Goal: Task Accomplishment & Management: Use online tool/utility

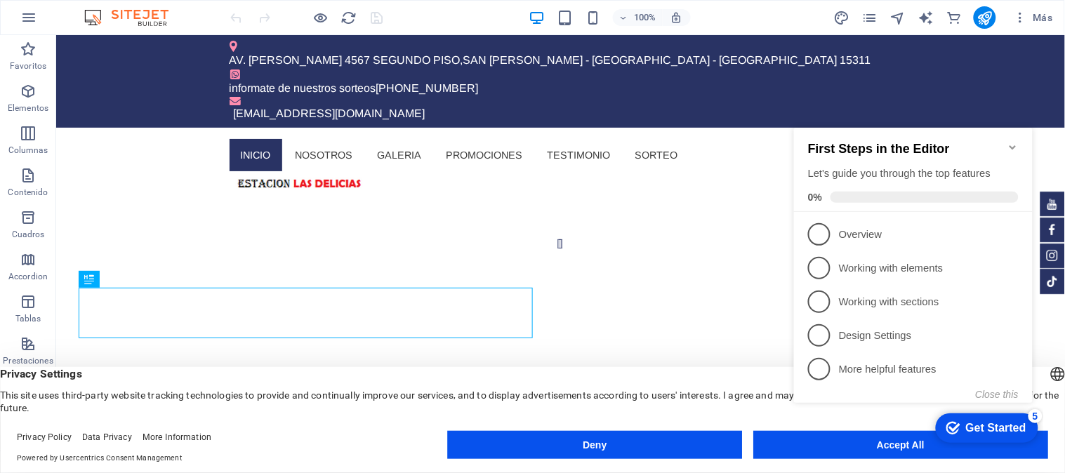
click at [1014, 141] on icon "Minimize checklist" at bounding box center [1011, 146] width 11 height 11
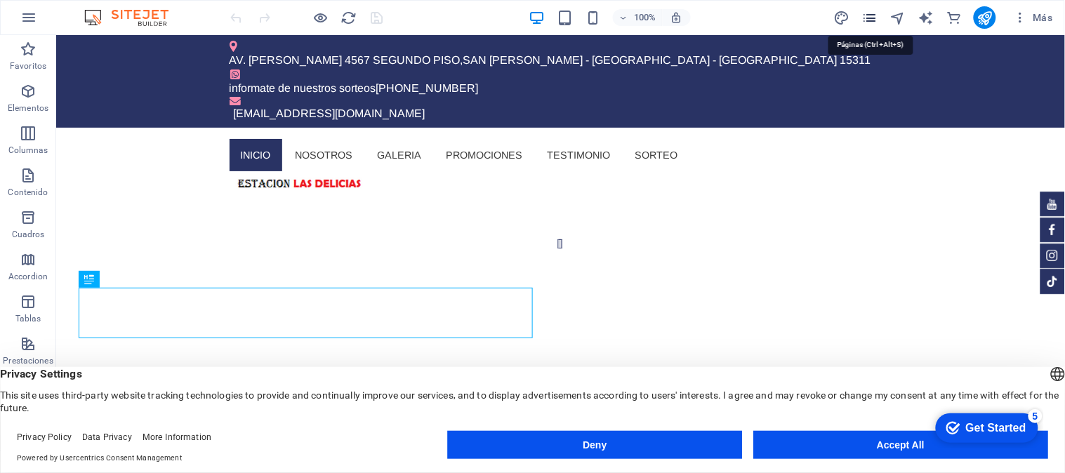
click at [874, 20] on icon "pages" at bounding box center [870, 18] width 16 height 16
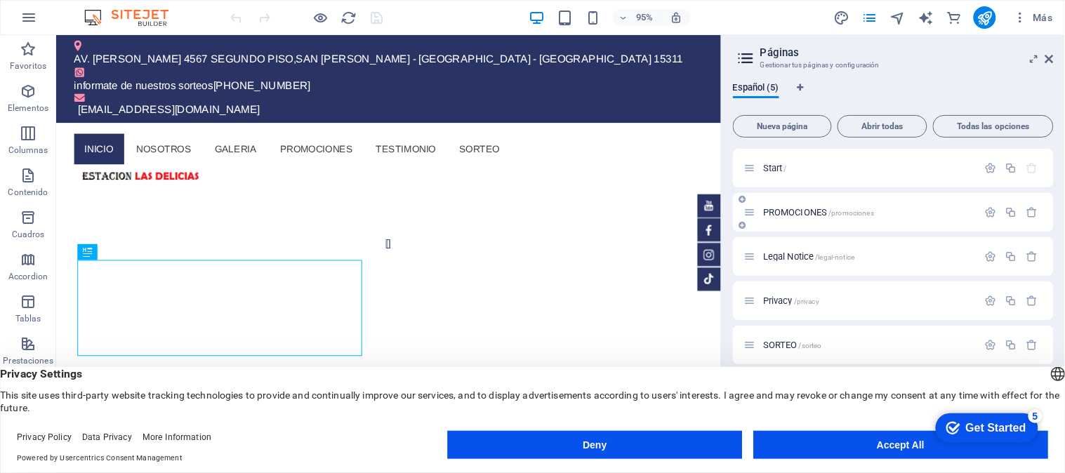
click at [812, 208] on span "PROMOCIONES /promociones" at bounding box center [818, 212] width 111 height 11
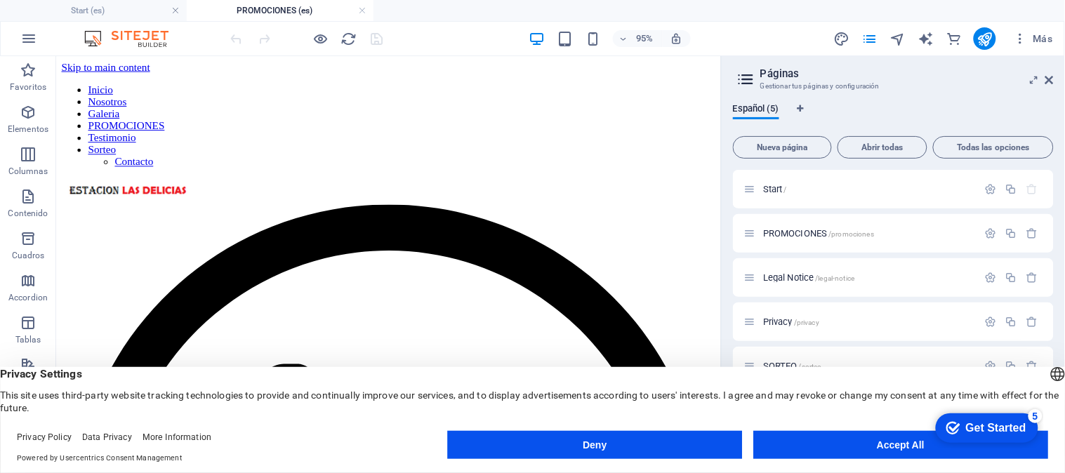
drag, startPoint x: 751, startPoint y: 101, endPoint x: 762, endPoint y: 89, distance: 16.4
click at [128, 92] on button at bounding box center [132, 100] width 16 height 16
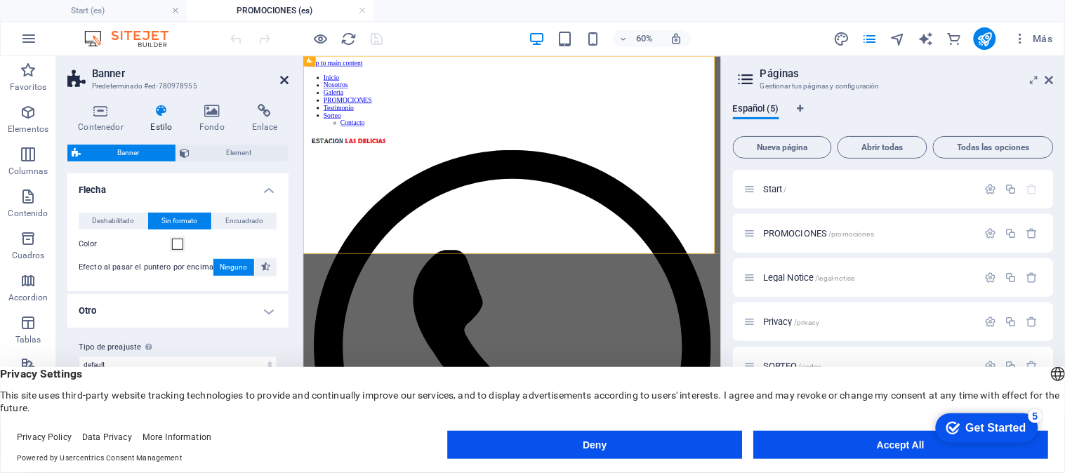
click at [283, 79] on icon at bounding box center [284, 79] width 8 height 11
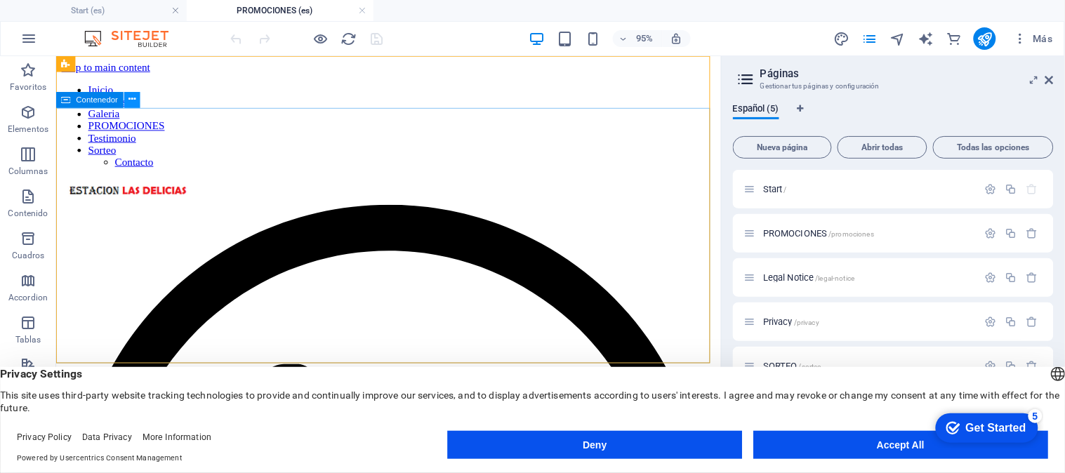
click at [128, 103] on icon at bounding box center [131, 100] width 7 height 14
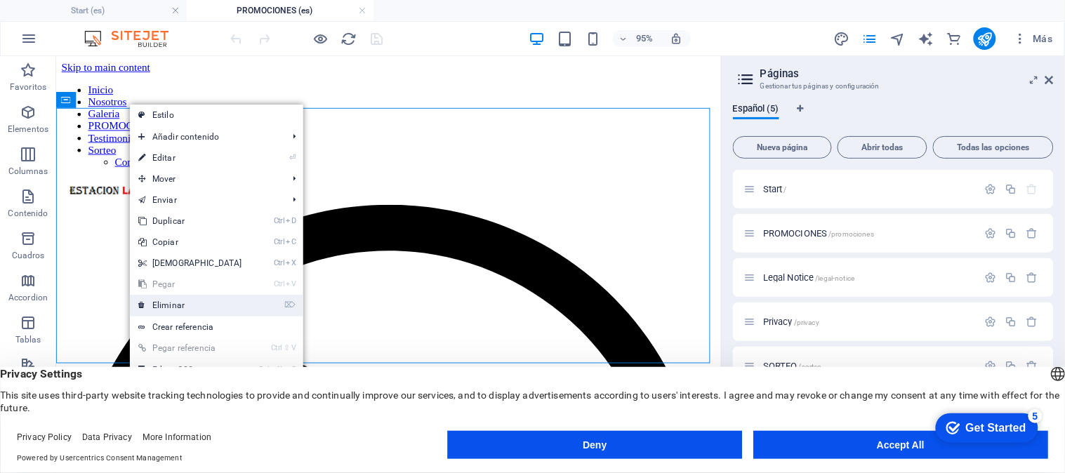
click at [167, 303] on link "⌦ Eliminar" at bounding box center [190, 305] width 121 height 21
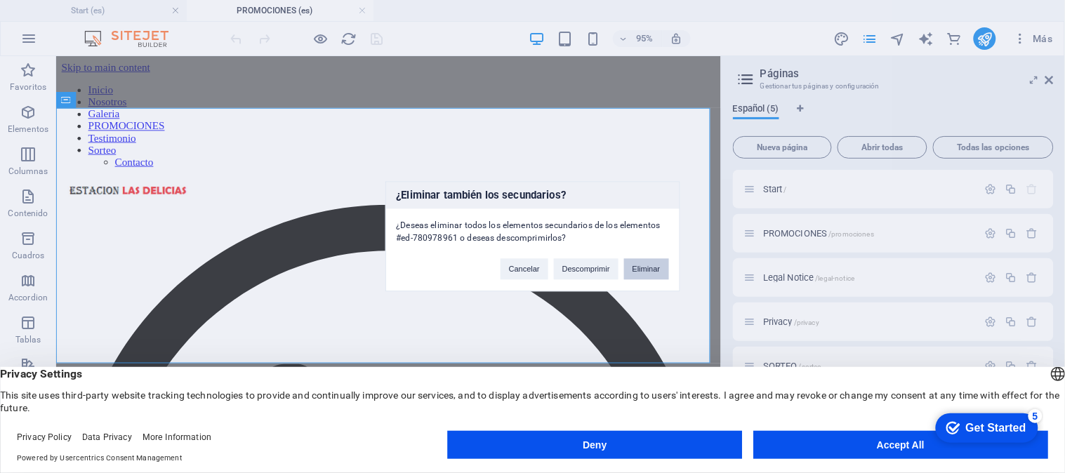
click at [639, 261] on button "Eliminar" at bounding box center [646, 269] width 45 height 21
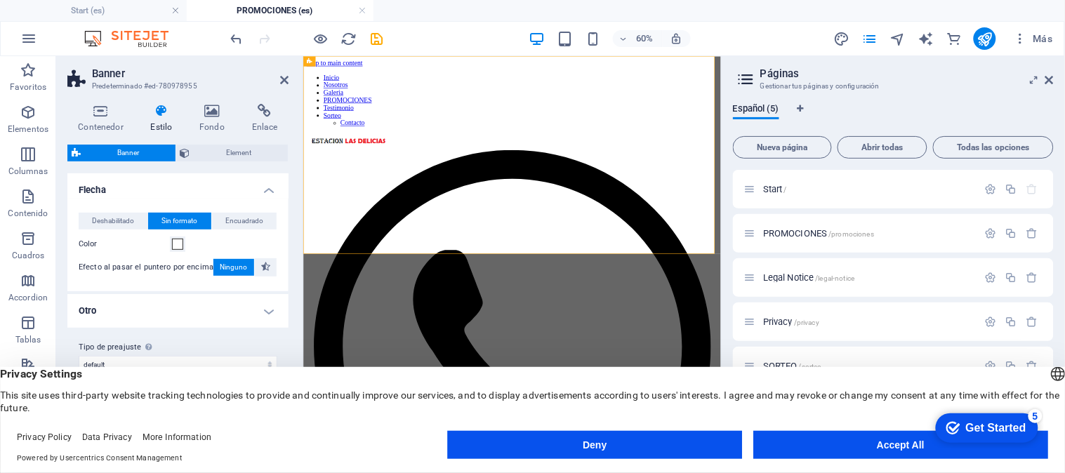
click at [285, 71] on h2 "Banner" at bounding box center [190, 73] width 196 height 13
click at [281, 80] on icon at bounding box center [284, 79] width 8 height 11
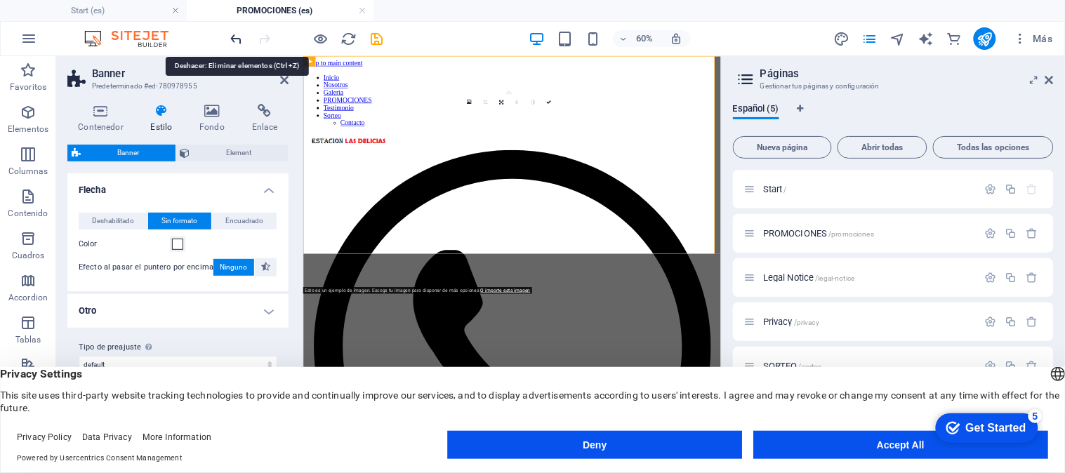
click at [236, 34] on icon "undo" at bounding box center [237, 39] width 16 height 16
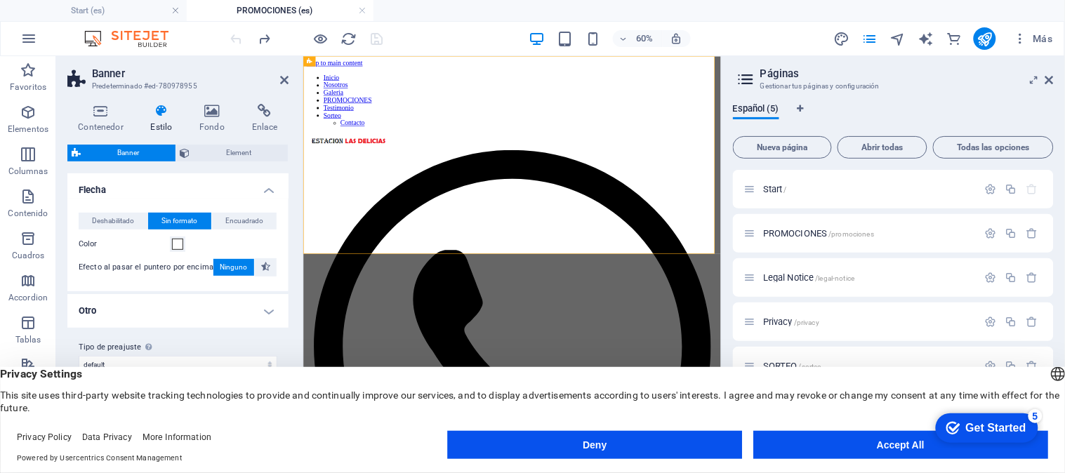
click at [237, 44] on div at bounding box center [306, 38] width 157 height 22
click at [283, 77] on icon at bounding box center [284, 79] width 8 height 11
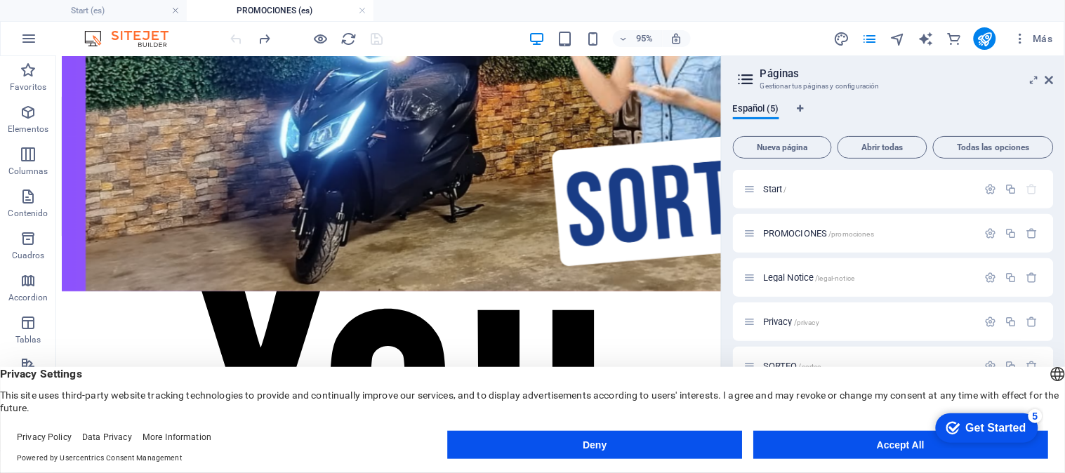
scroll to position [1133, 0]
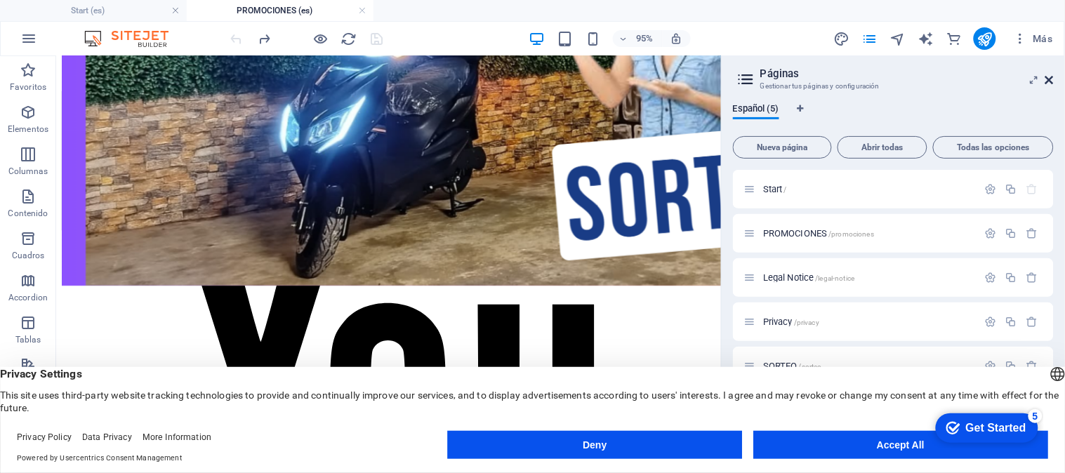
click at [1051, 74] on icon at bounding box center [1049, 79] width 8 height 11
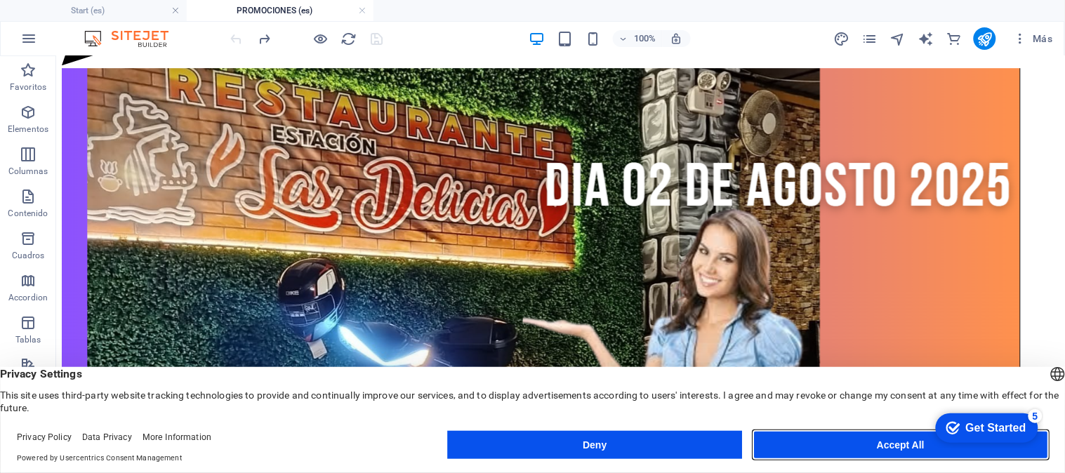
click at [879, 440] on button "Accept All" at bounding box center [900, 445] width 295 height 28
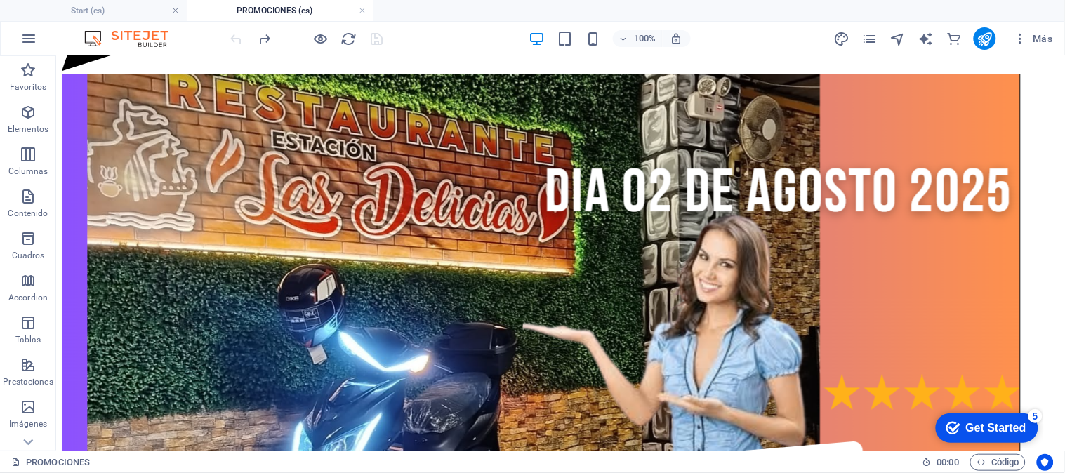
scroll to position [1155, 0]
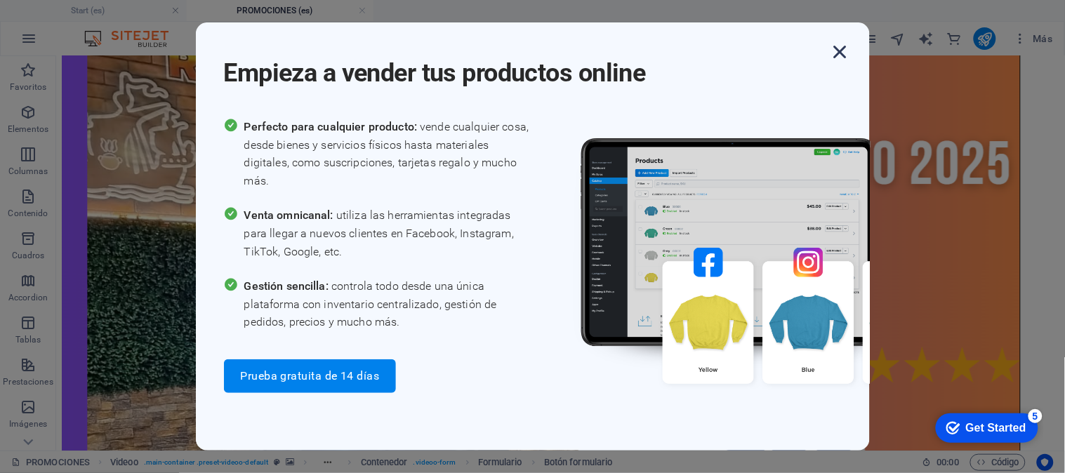
click at [843, 44] on icon "button" at bounding box center [839, 51] width 25 height 25
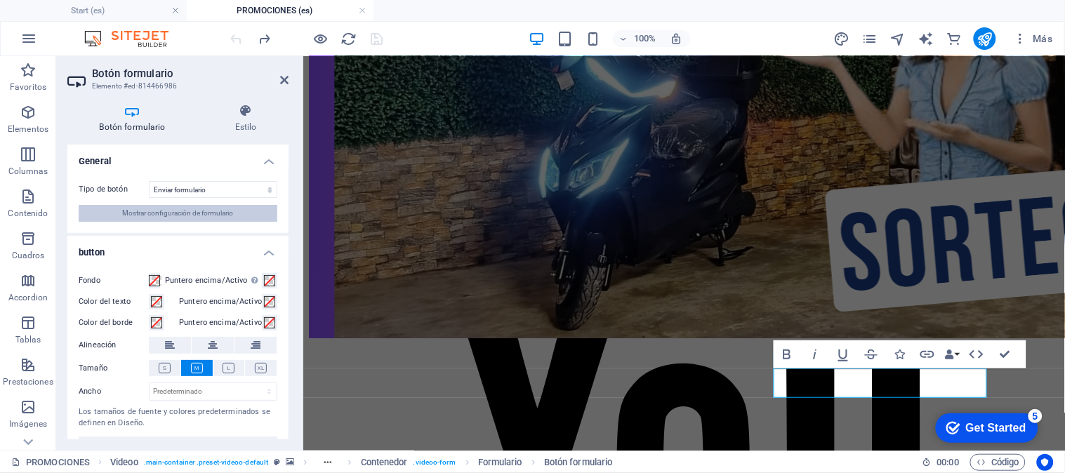
click at [128, 213] on span "Mostrar configuración de formulario" at bounding box center [178, 213] width 111 height 17
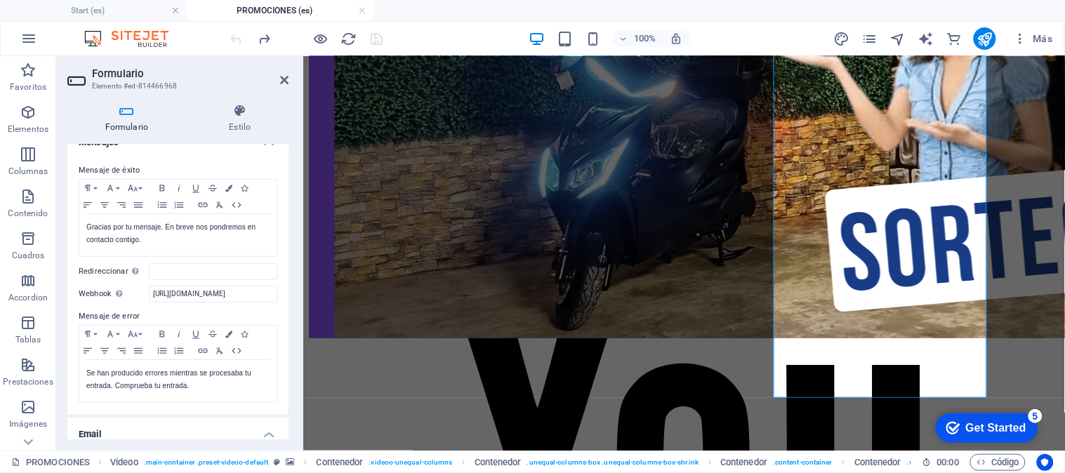
scroll to position [93, 0]
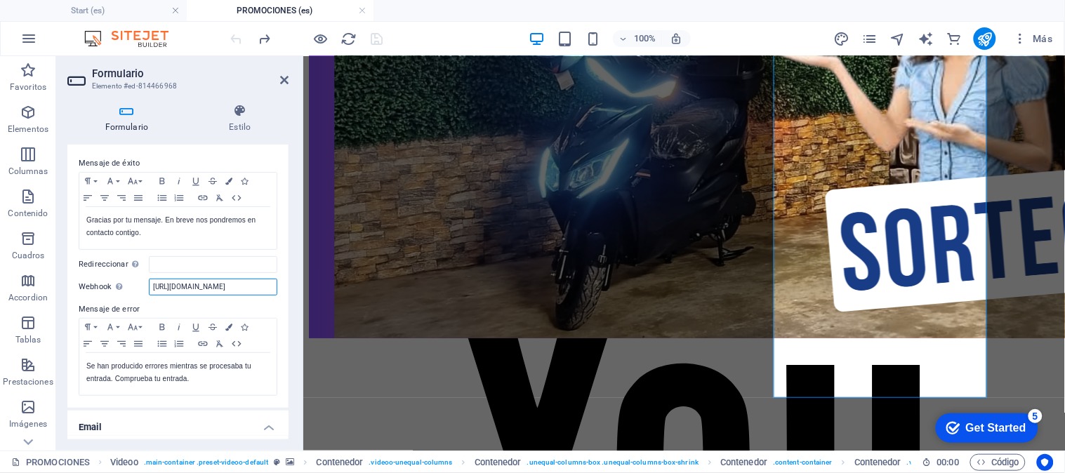
click at [196, 285] on input "[URL][DOMAIN_NAME]" at bounding box center [213, 287] width 128 height 17
type input "e"
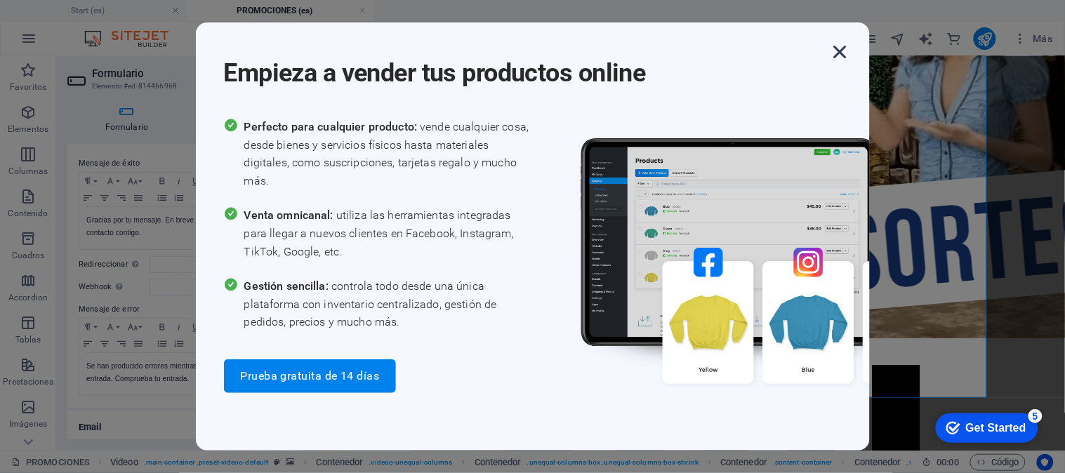
click at [833, 51] on icon "button" at bounding box center [839, 51] width 25 height 25
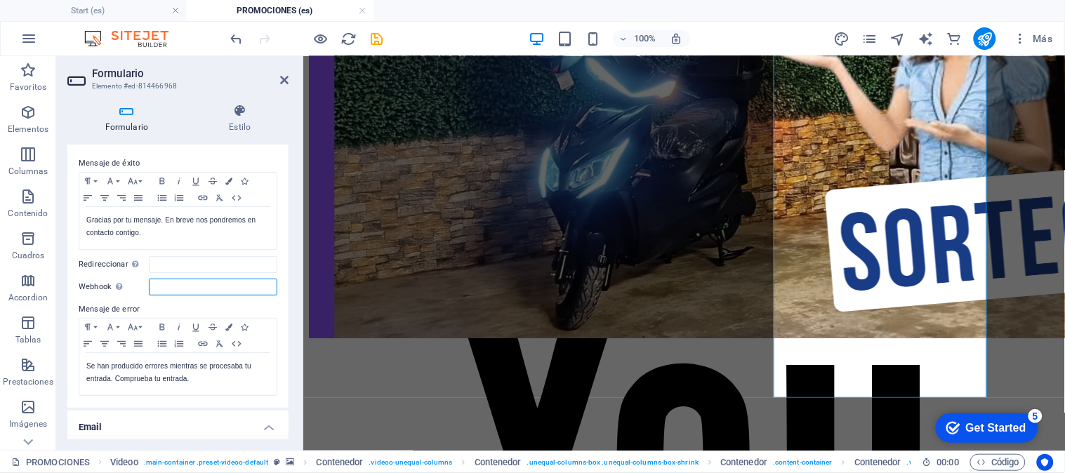
click at [202, 283] on input "Webhook Un webhook es una notificación push de este formulario a otro servidor.…" at bounding box center [213, 287] width 128 height 17
paste input "ubqf_VT8p{Q5"
type input "u"
